Goal: Information Seeking & Learning: Find specific fact

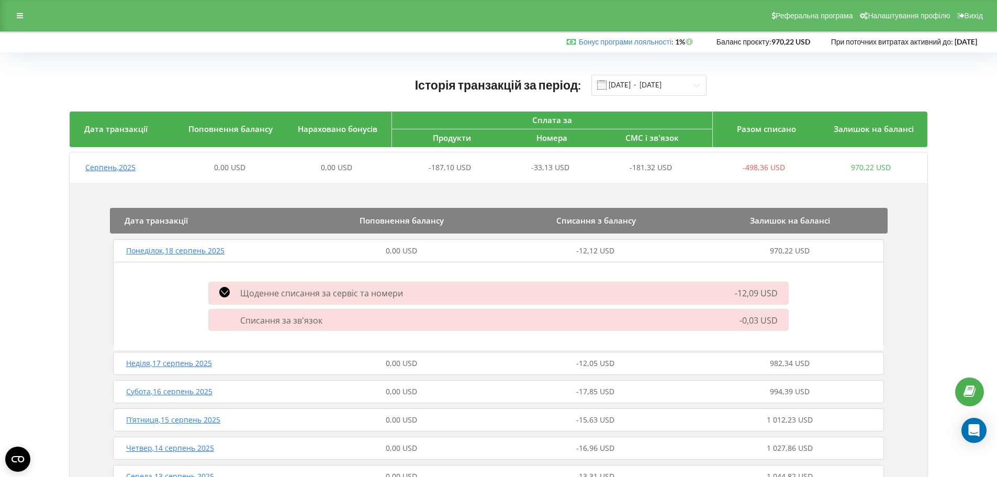
click at [15, 12] on div at bounding box center [19, 15] width 19 height 15
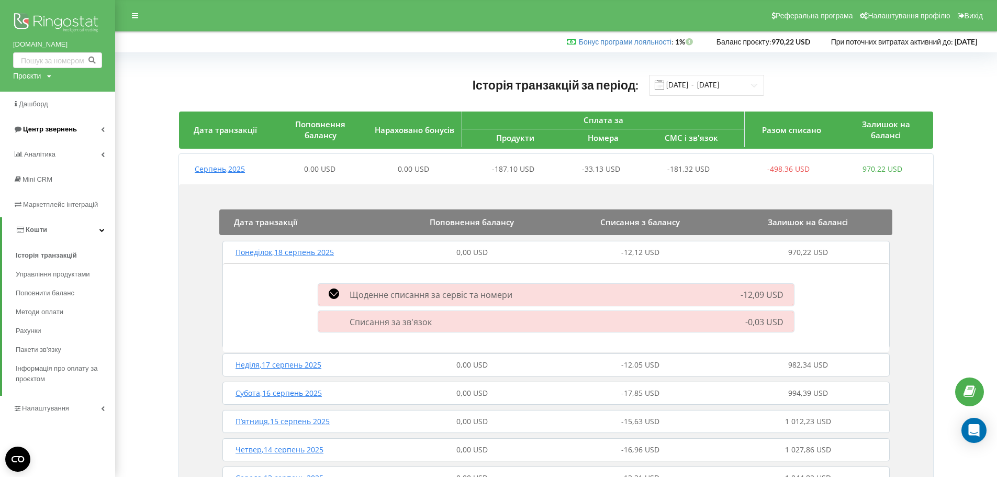
click at [46, 128] on span "Центр звернень" at bounding box center [50, 129] width 54 height 8
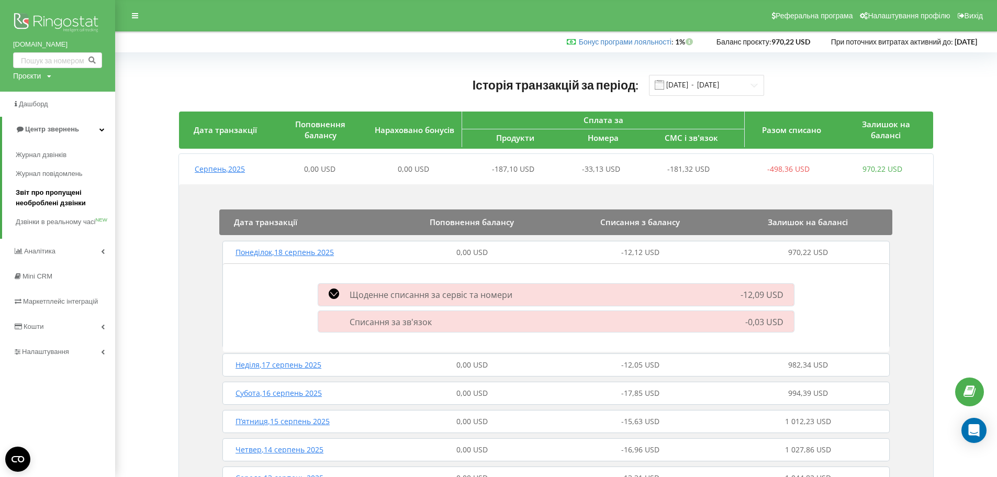
click at [65, 191] on span "Звіт про пропущені необроблені дзвінки" at bounding box center [63, 197] width 94 height 21
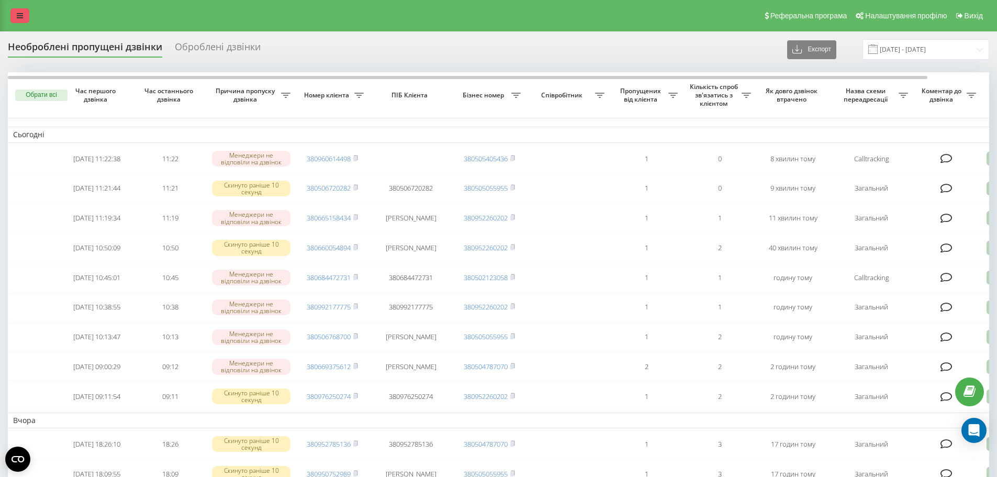
click at [15, 18] on link at bounding box center [19, 15] width 19 height 15
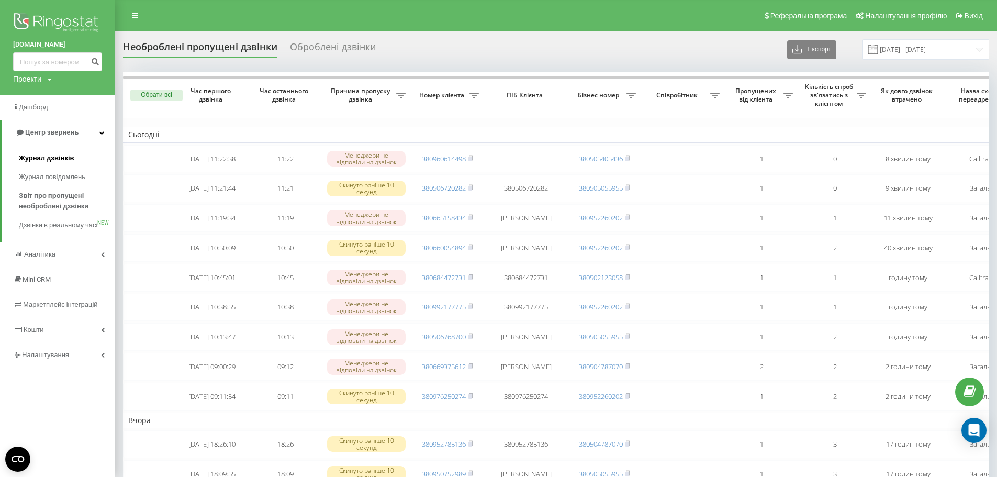
click at [52, 156] on span "Журнал дзвінків" at bounding box center [46, 158] width 55 height 10
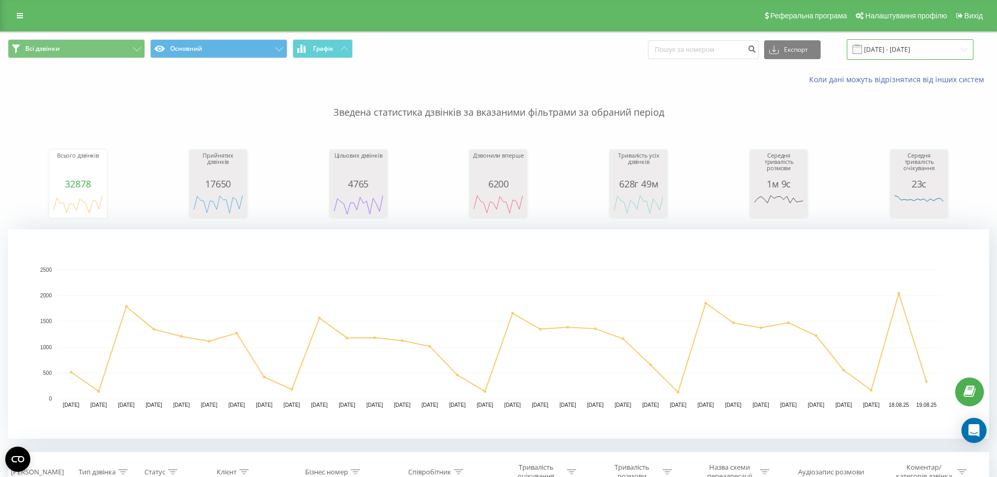
click at [935, 46] on input "19.07.2025 - 19.08.2025" at bounding box center [910, 49] width 127 height 20
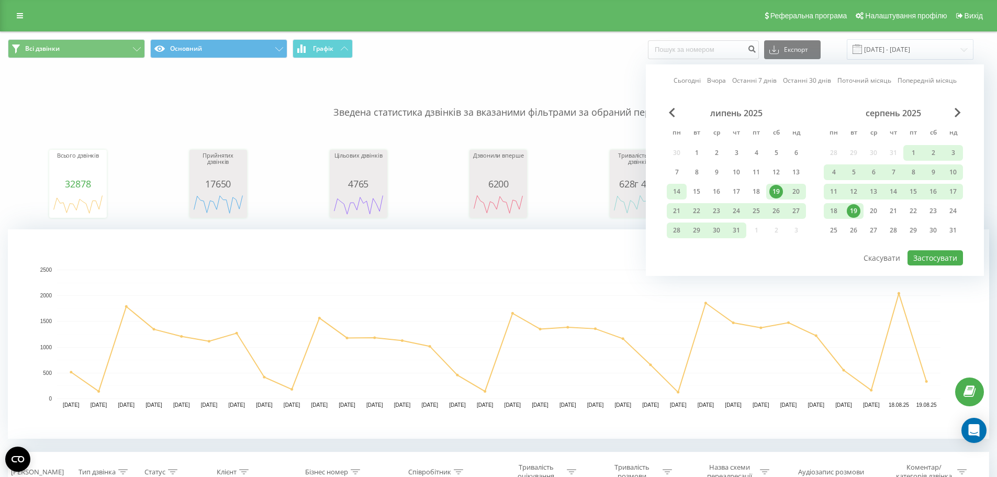
click at [674, 187] on div "14" at bounding box center [677, 192] width 14 height 14
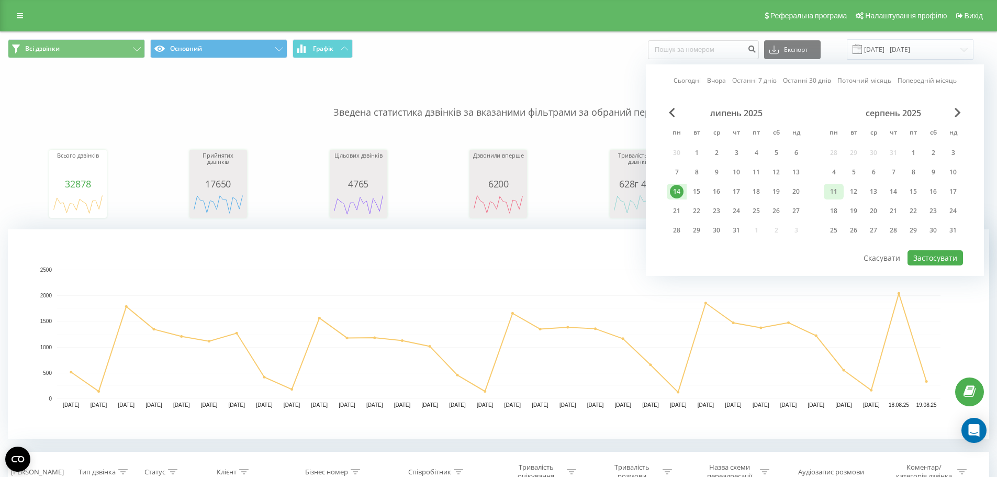
click at [834, 191] on div "11" at bounding box center [834, 192] width 14 height 14
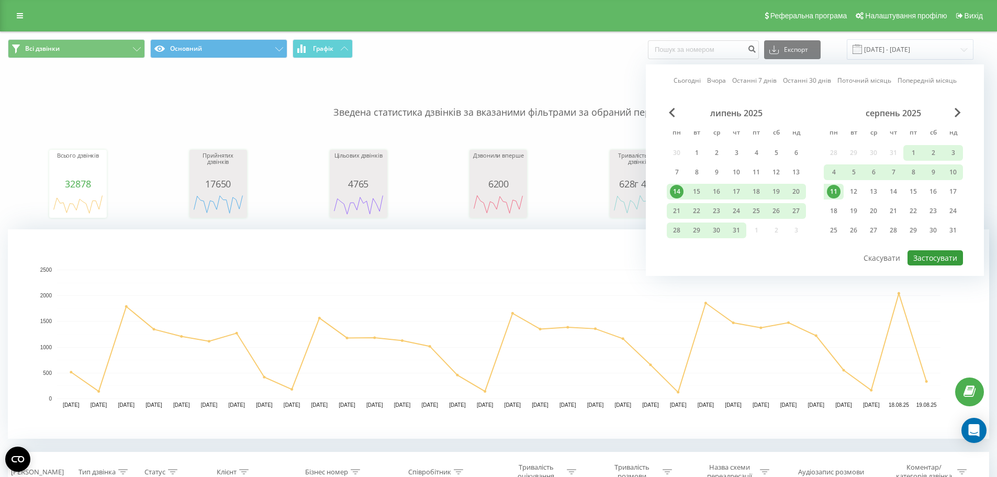
click at [933, 253] on button "Застосувати" at bounding box center [934, 257] width 55 height 15
type input "14.07.2025 - 11.08.2025"
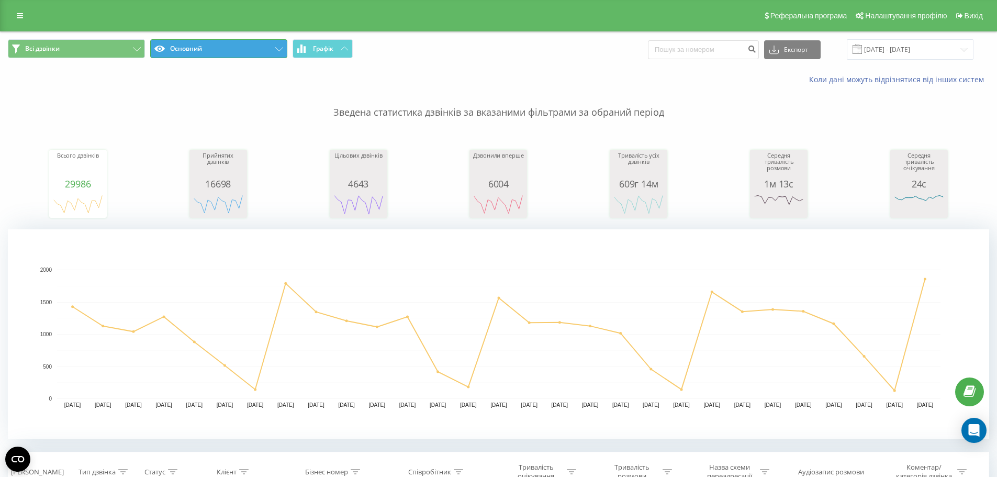
click at [273, 44] on button "Основний" at bounding box center [218, 48] width 137 height 19
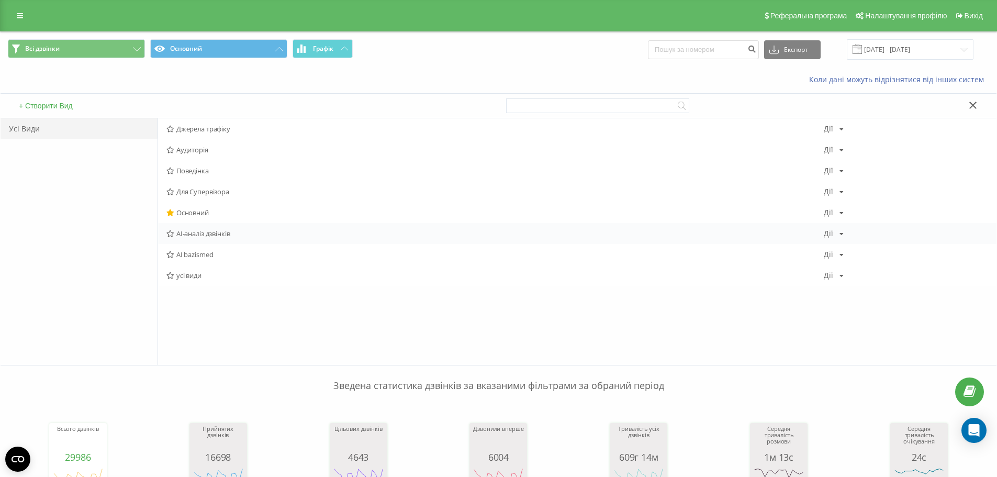
click at [191, 234] on span "AI-аналіз дзвінків" at bounding box center [494, 233] width 657 height 7
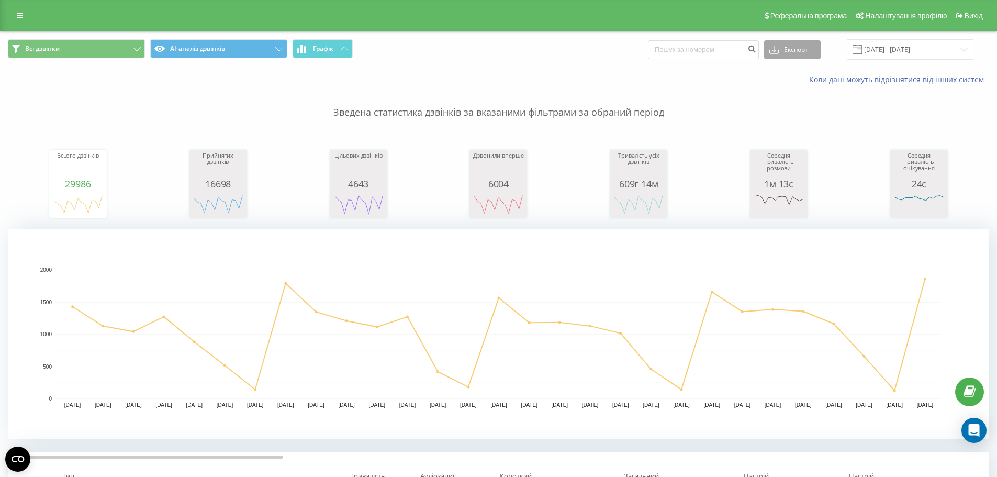
click at [801, 49] on button "Експорт" at bounding box center [792, 49] width 57 height 19
click at [784, 89] on span ".xls" at bounding box center [779, 88] width 12 height 10
click at [18, 16] on icon at bounding box center [20, 15] width 6 height 7
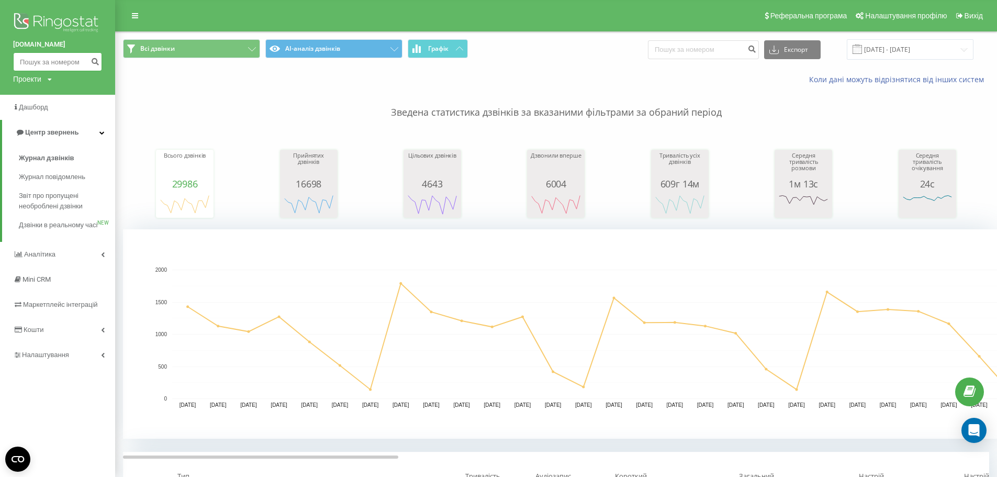
click at [51, 55] on input at bounding box center [57, 61] width 89 height 19
paste input "0971797498"
type input "0971797498"
click at [93, 60] on icon "submit" at bounding box center [95, 60] width 9 height 6
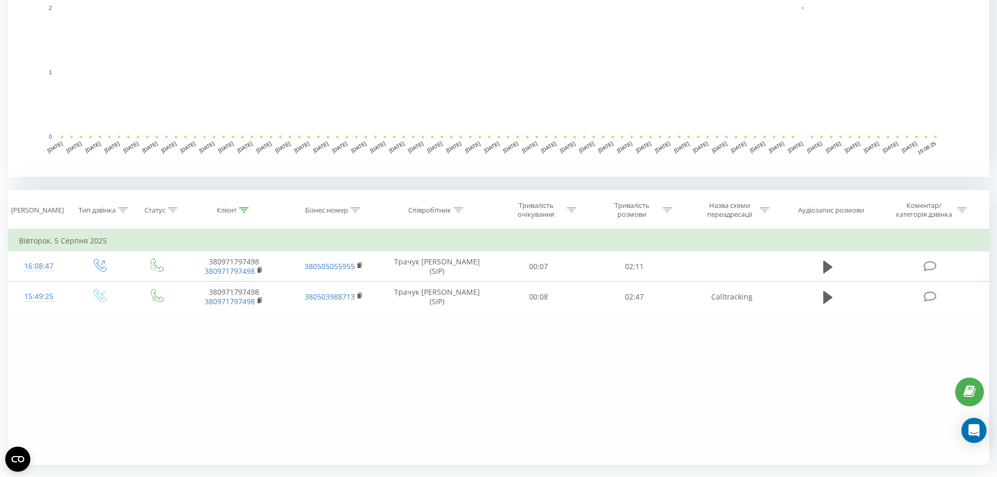
scroll to position [289, 0]
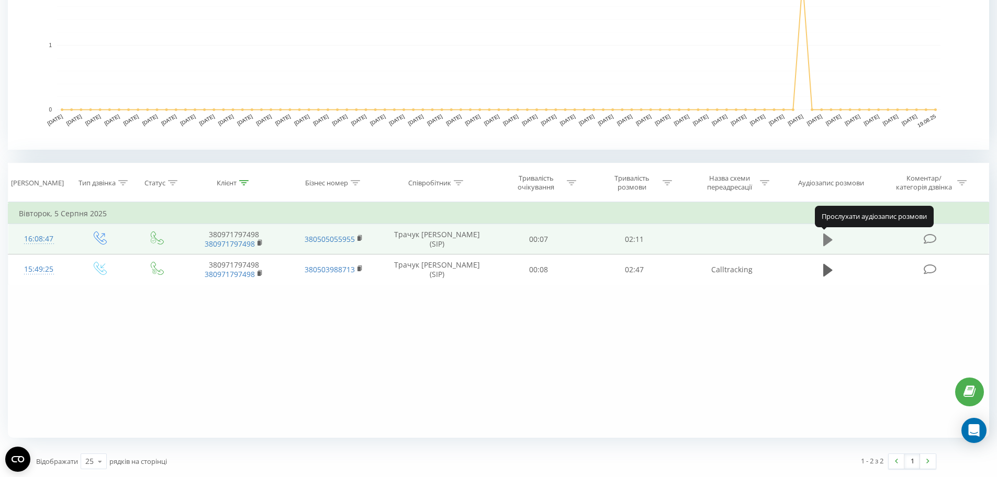
click at [824, 239] on icon at bounding box center [827, 239] width 9 height 13
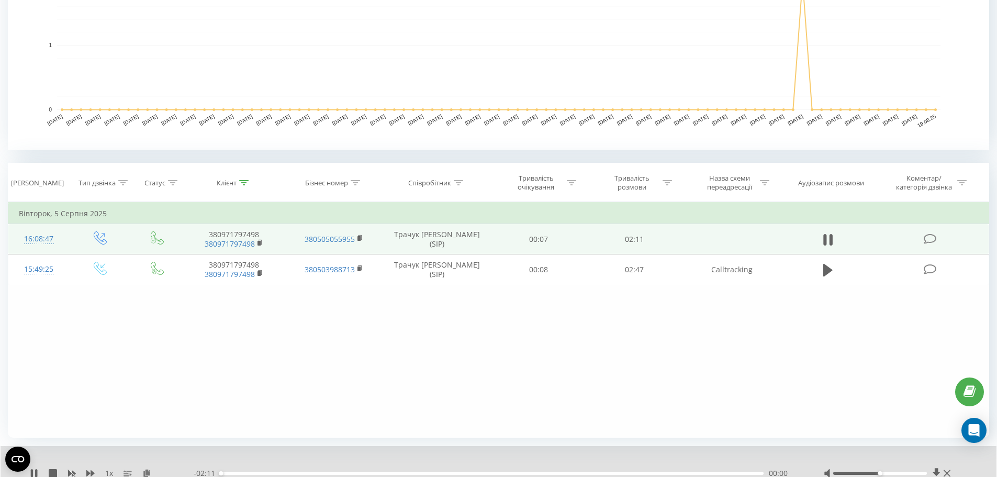
scroll to position [329, 0]
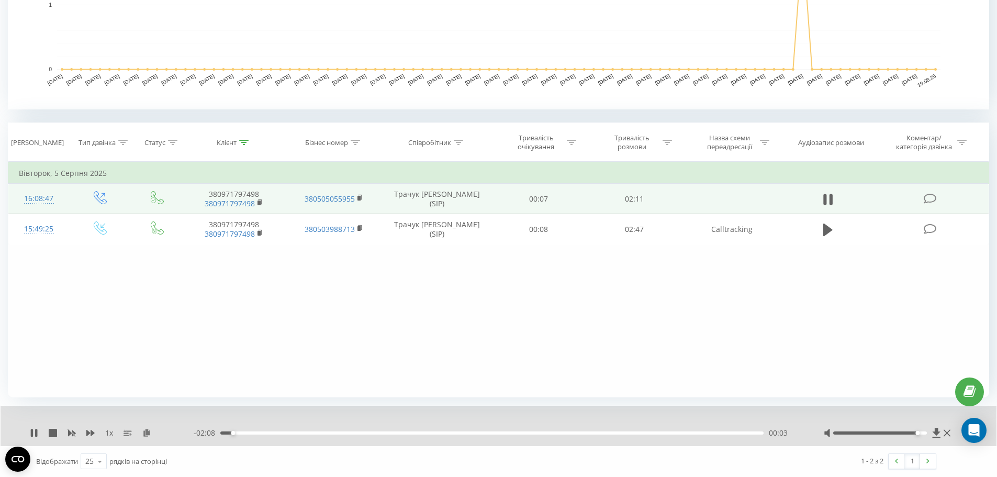
click at [916, 433] on div at bounding box center [880, 432] width 94 height 3
click at [924, 433] on div at bounding box center [880, 432] width 94 height 3
click at [927, 433] on div "Accessibility label" at bounding box center [927, 433] width 4 height 4
click at [107, 432] on span "1 x" at bounding box center [109, 432] width 8 height 10
click at [111, 430] on span "1 x" at bounding box center [109, 432] width 8 height 10
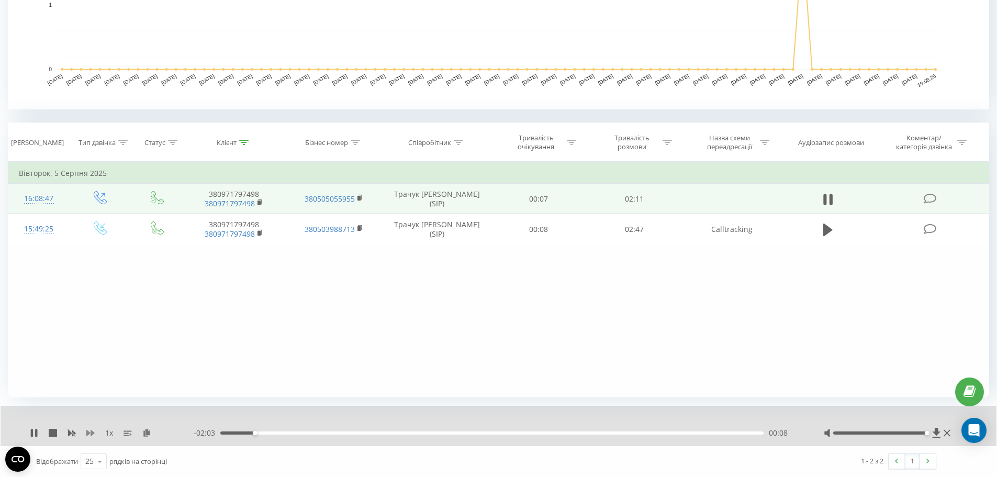
click at [88, 431] on icon at bounding box center [90, 433] width 8 height 6
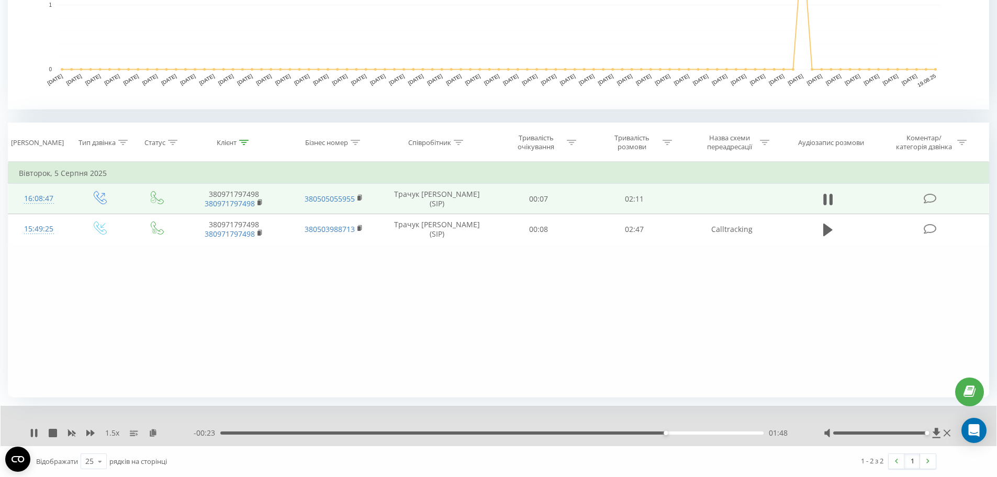
click at [680, 430] on div "- 00:23 01:48 01:48" at bounding box center [496, 432] width 604 height 10
click at [688, 433] on div "01:48" at bounding box center [491, 432] width 543 height 3
click at [701, 435] on div "- 00:18 01:53 01:53" at bounding box center [496, 432] width 604 height 10
click at [714, 432] on div "01:54" at bounding box center [491, 432] width 543 height 3
click at [736, 433] on div "02:05" at bounding box center [491, 432] width 543 height 3
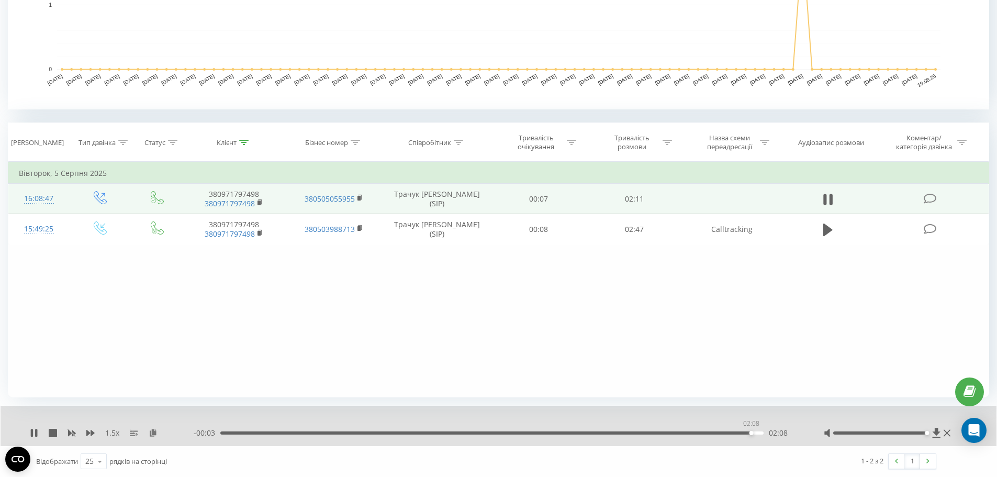
click at [751, 431] on div "02:08" at bounding box center [491, 432] width 543 height 3
click at [32, 430] on icon at bounding box center [32, 433] width 2 height 8
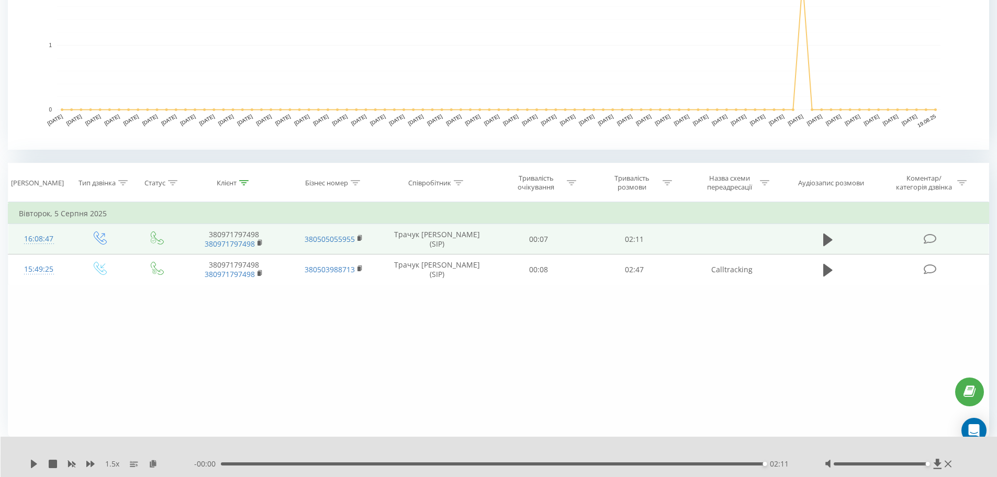
scroll to position [0, 0]
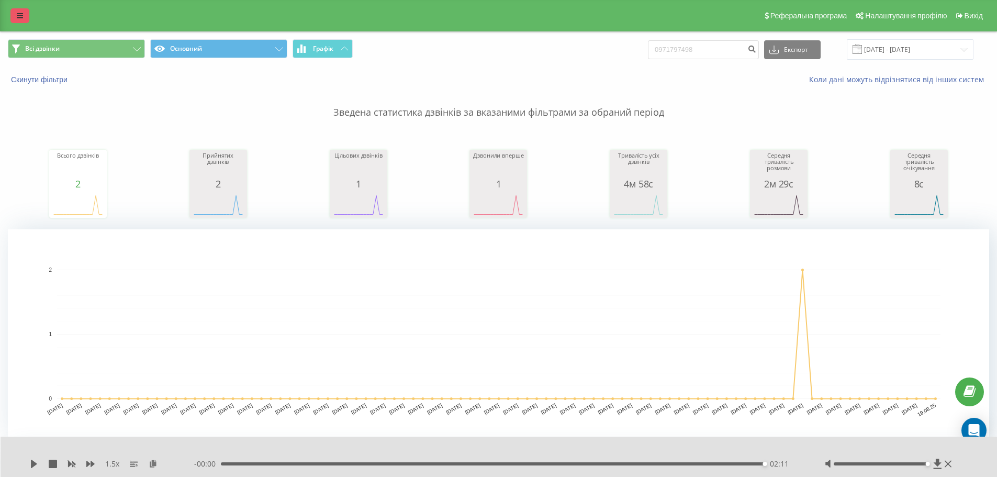
click at [18, 16] on icon at bounding box center [20, 15] width 6 height 7
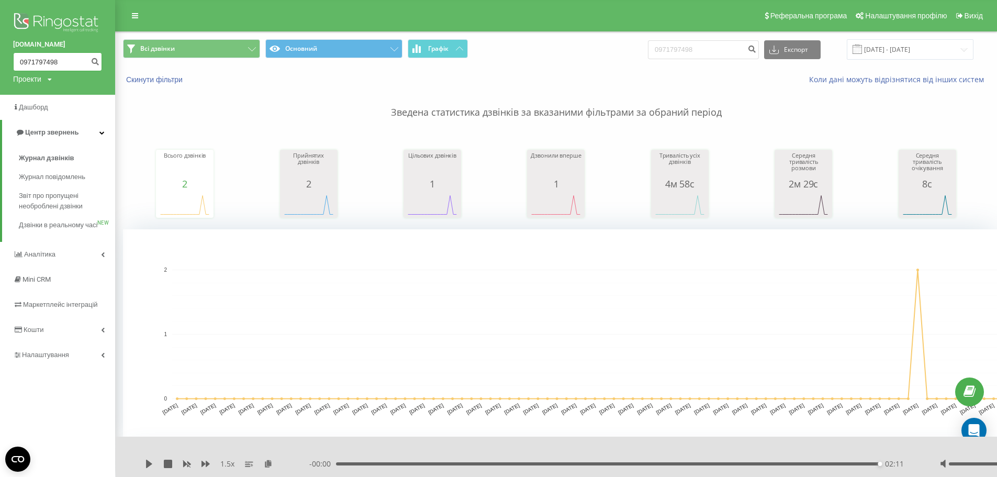
click at [28, 61] on input "0971797498" at bounding box center [57, 61] width 89 height 19
drag, startPoint x: 28, startPoint y: 61, endPoint x: 85, endPoint y: 54, distance: 57.4
click at [85, 54] on input "0971797498" at bounding box center [57, 61] width 89 height 19
type input "0"
paste input "0681980565"
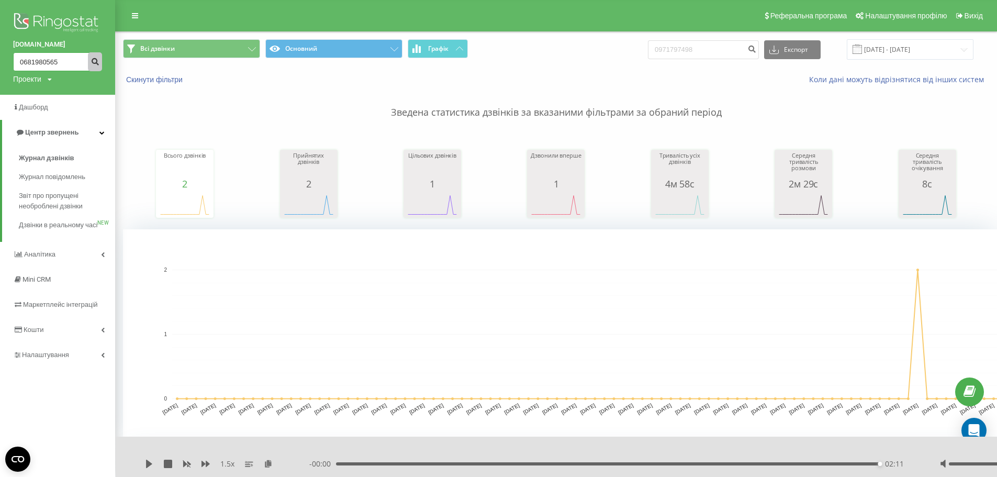
type input "0681980565"
click at [94, 63] on icon "submit" at bounding box center [95, 60] width 9 height 6
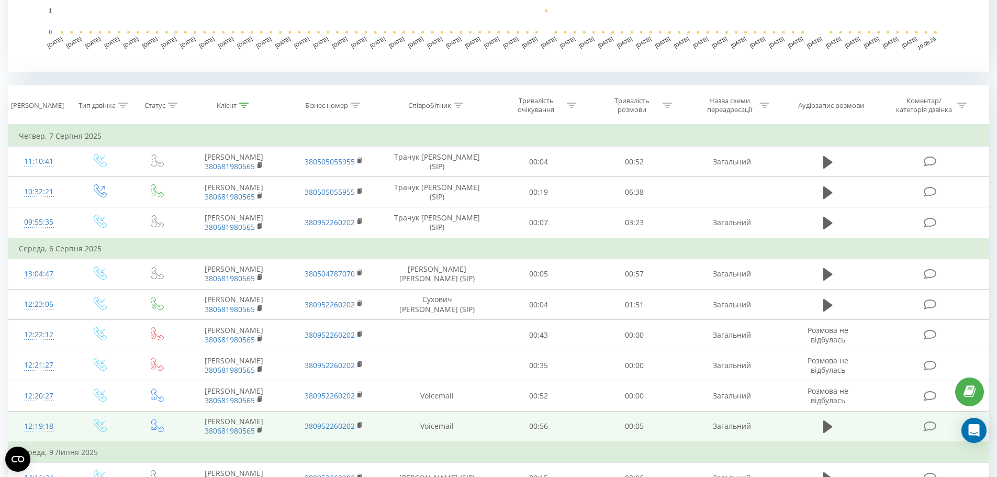
scroll to position [422, 0]
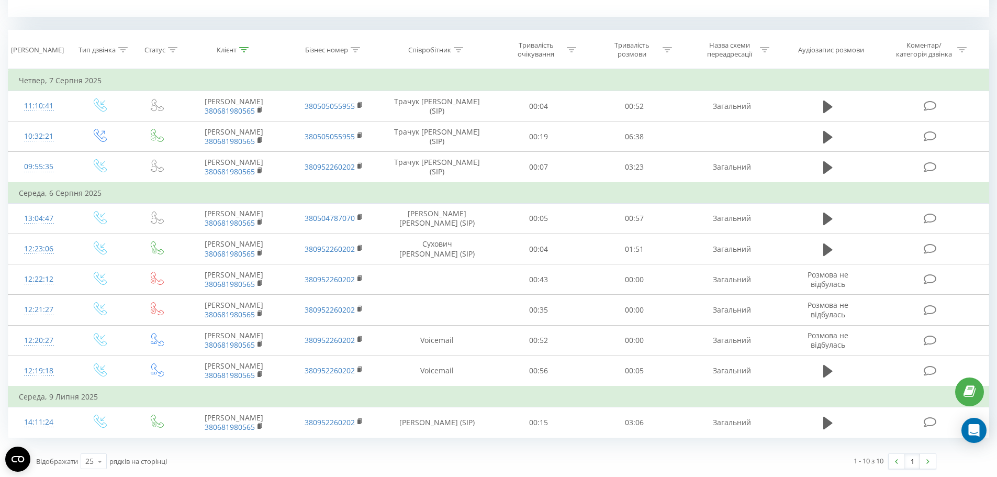
click at [595, 456] on div "1 - 10 з 10 1" at bounding box center [714, 461] width 457 height 30
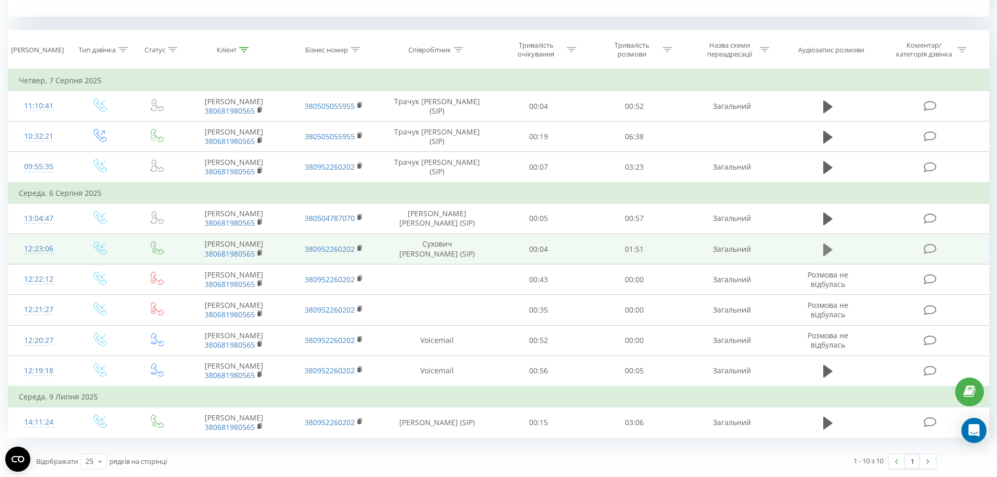
click at [825, 249] on icon at bounding box center [827, 249] width 9 height 13
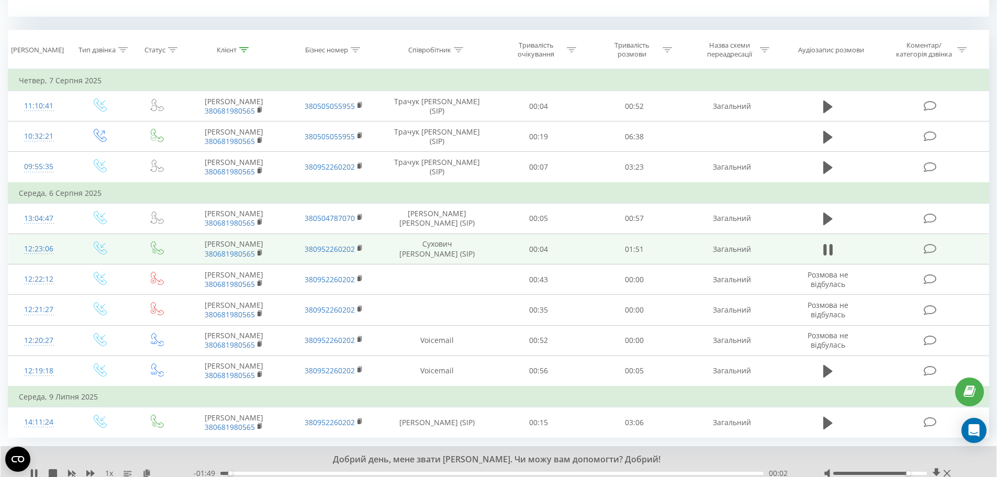
click at [904, 474] on div at bounding box center [880, 472] width 94 height 3
click at [925, 472] on div at bounding box center [880, 472] width 94 height 3
click at [91, 472] on icon at bounding box center [90, 473] width 8 height 6
click at [91, 472] on icon at bounding box center [90, 473] width 8 height 8
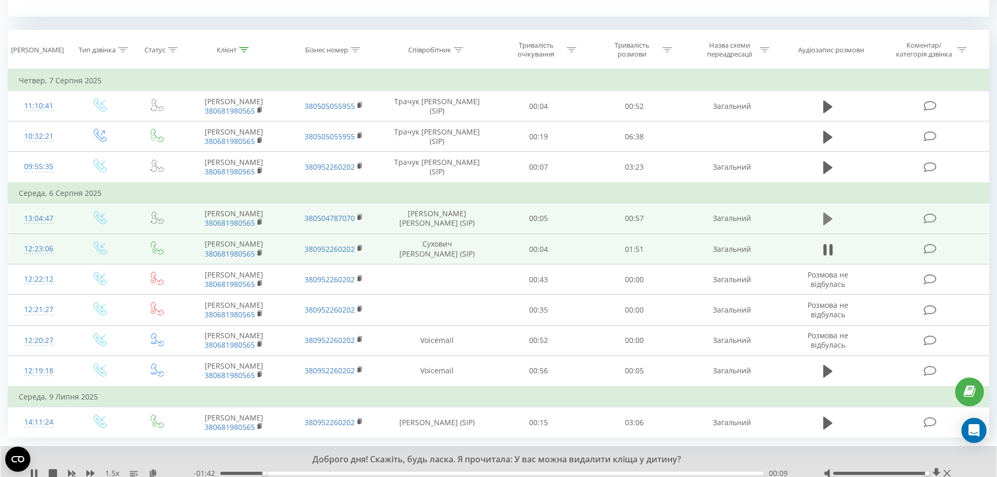
click at [825, 218] on icon at bounding box center [827, 218] width 9 height 13
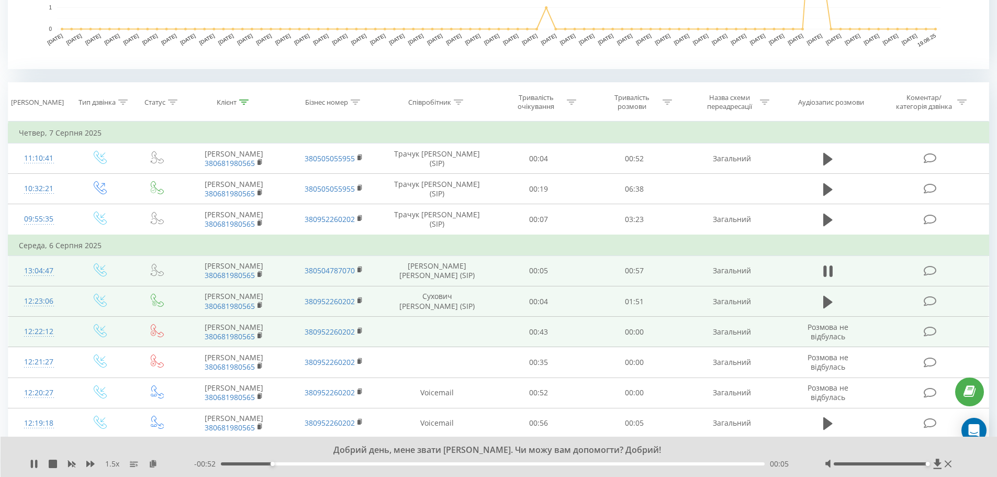
scroll to position [265, 0]
